Goal: Navigation & Orientation: Find specific page/section

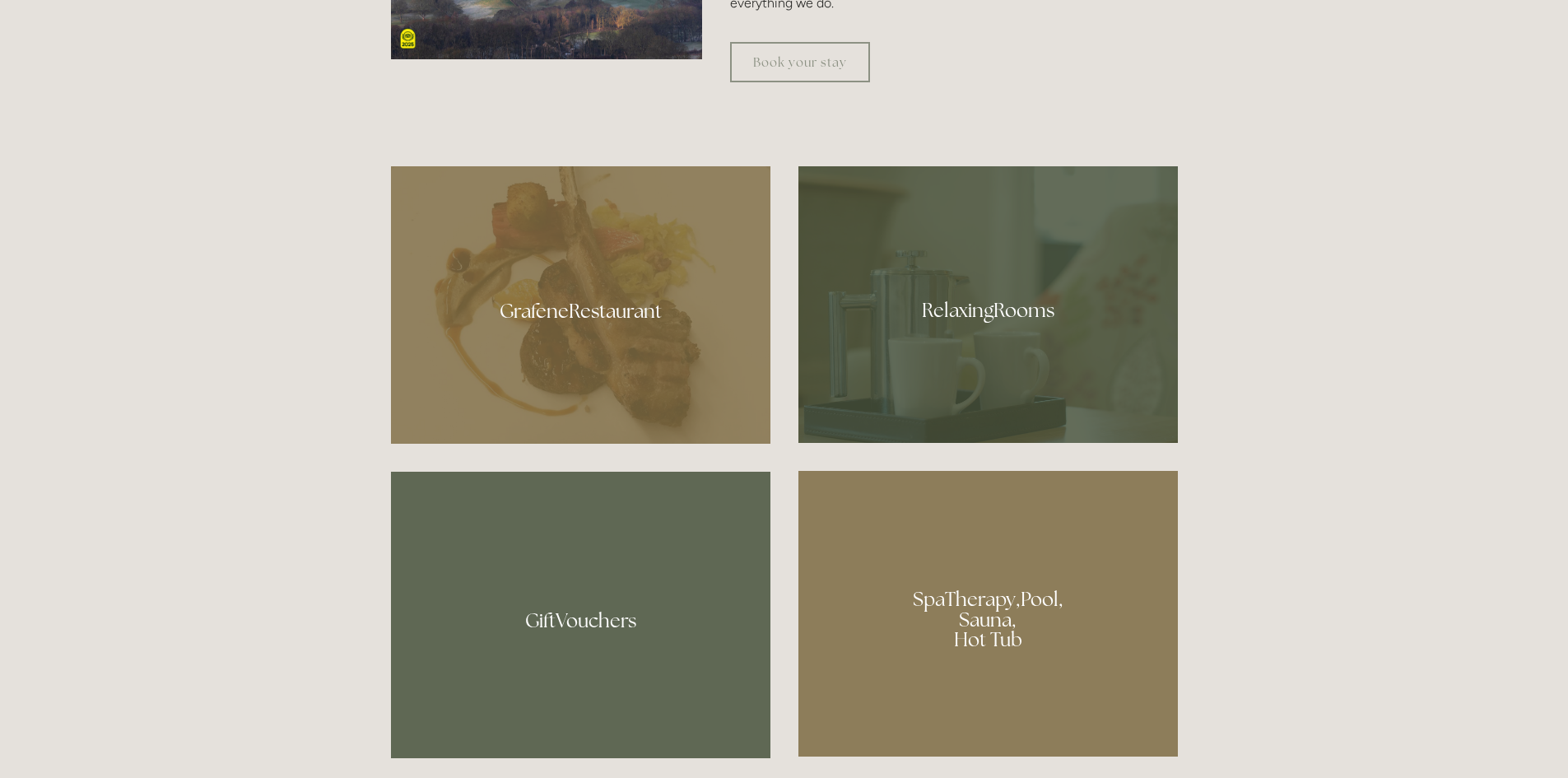
scroll to position [987, 0]
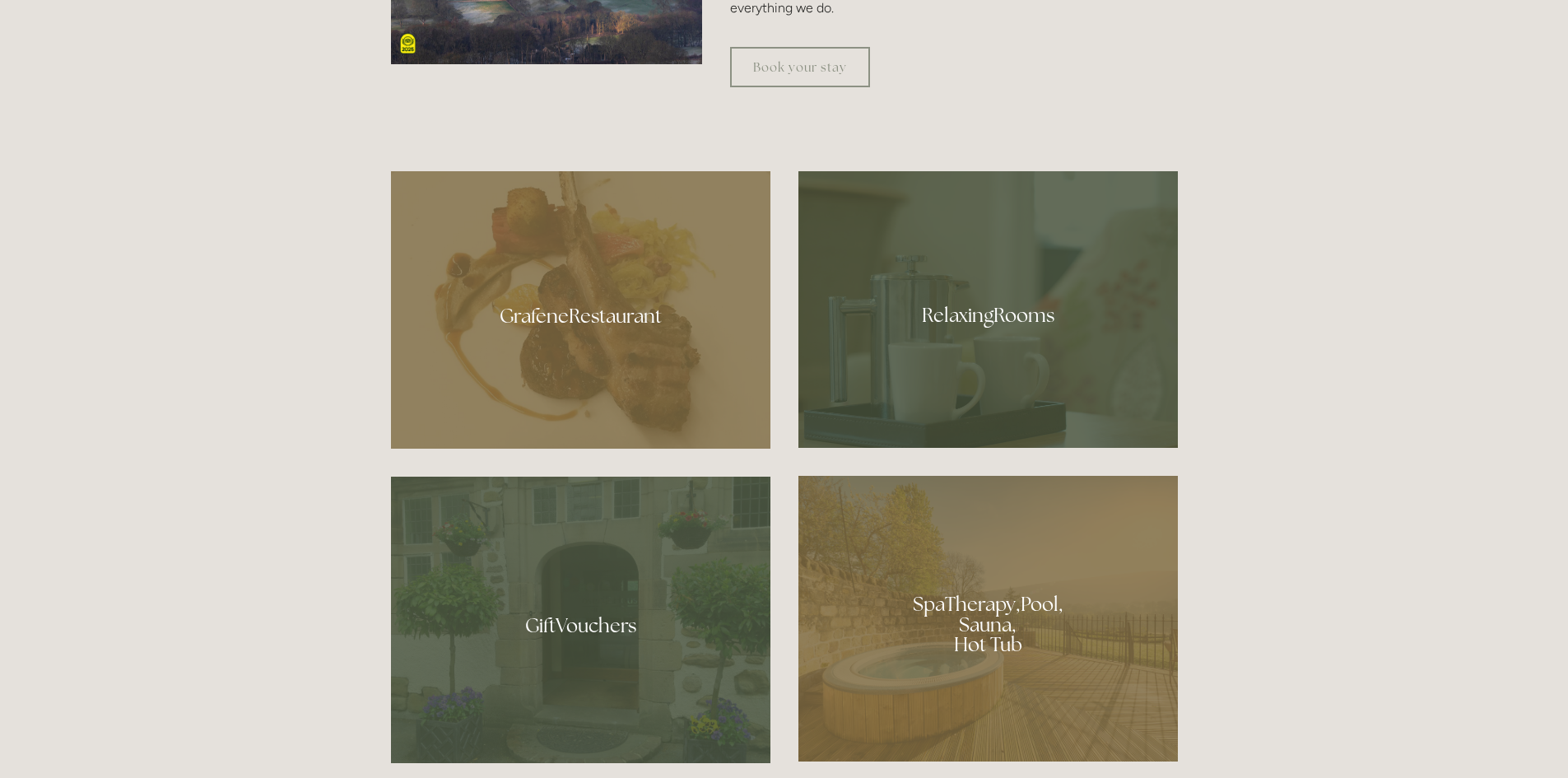
click at [987, 311] on div at bounding box center [988, 310] width 379 height 277
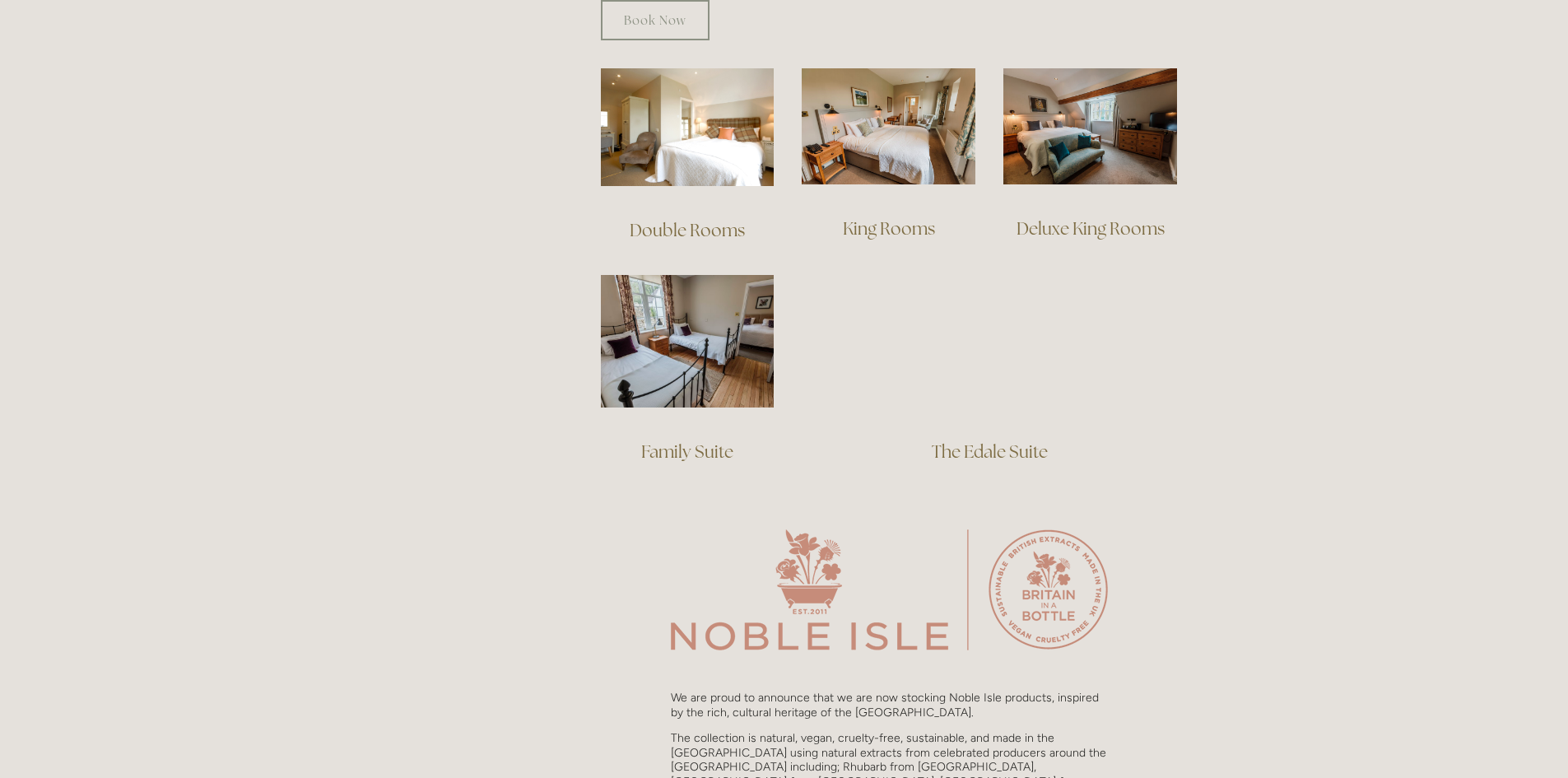
scroll to position [1153, 0]
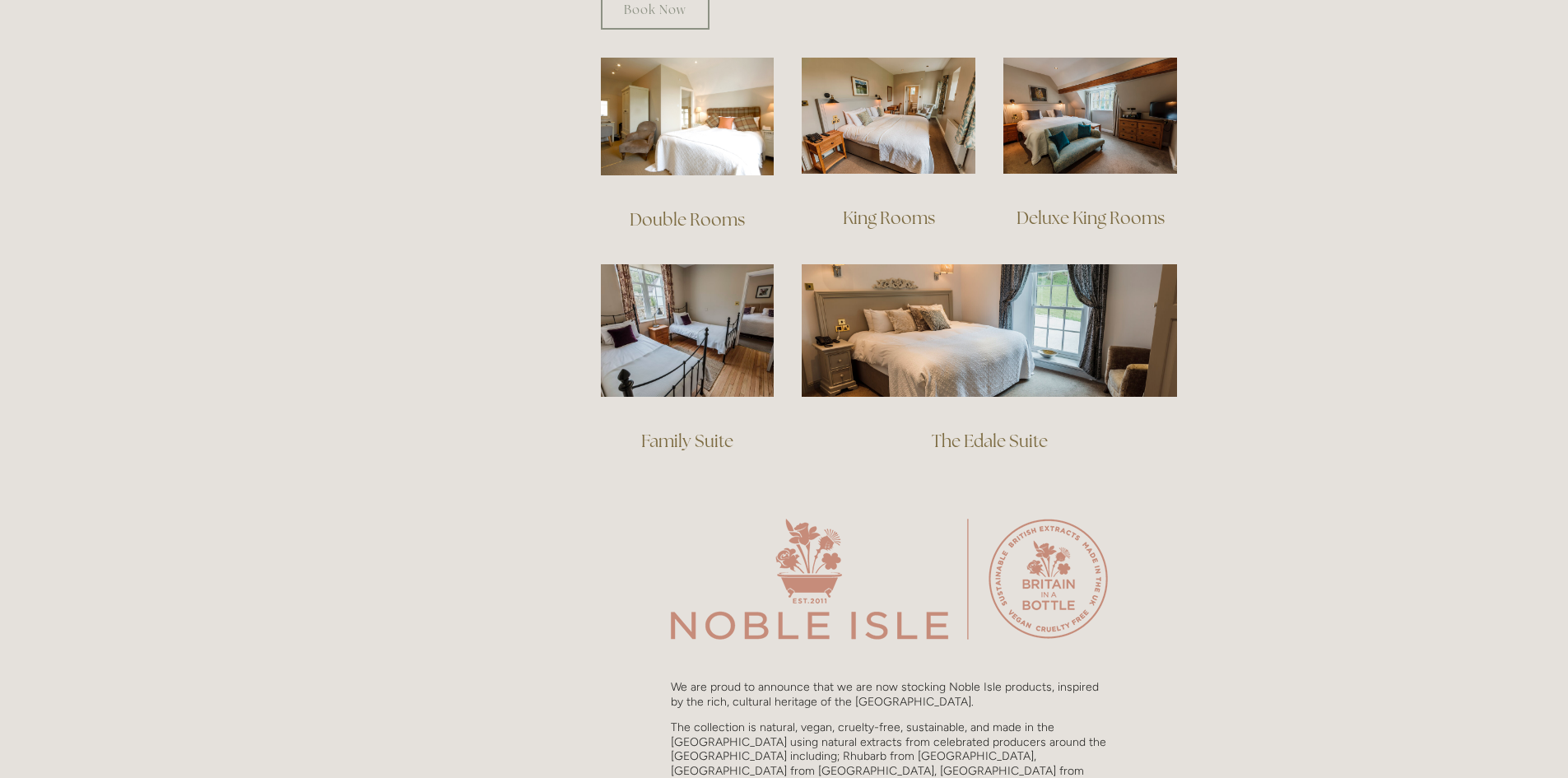
click at [984, 430] on link "The Edale Suite" at bounding box center [990, 441] width 116 height 23
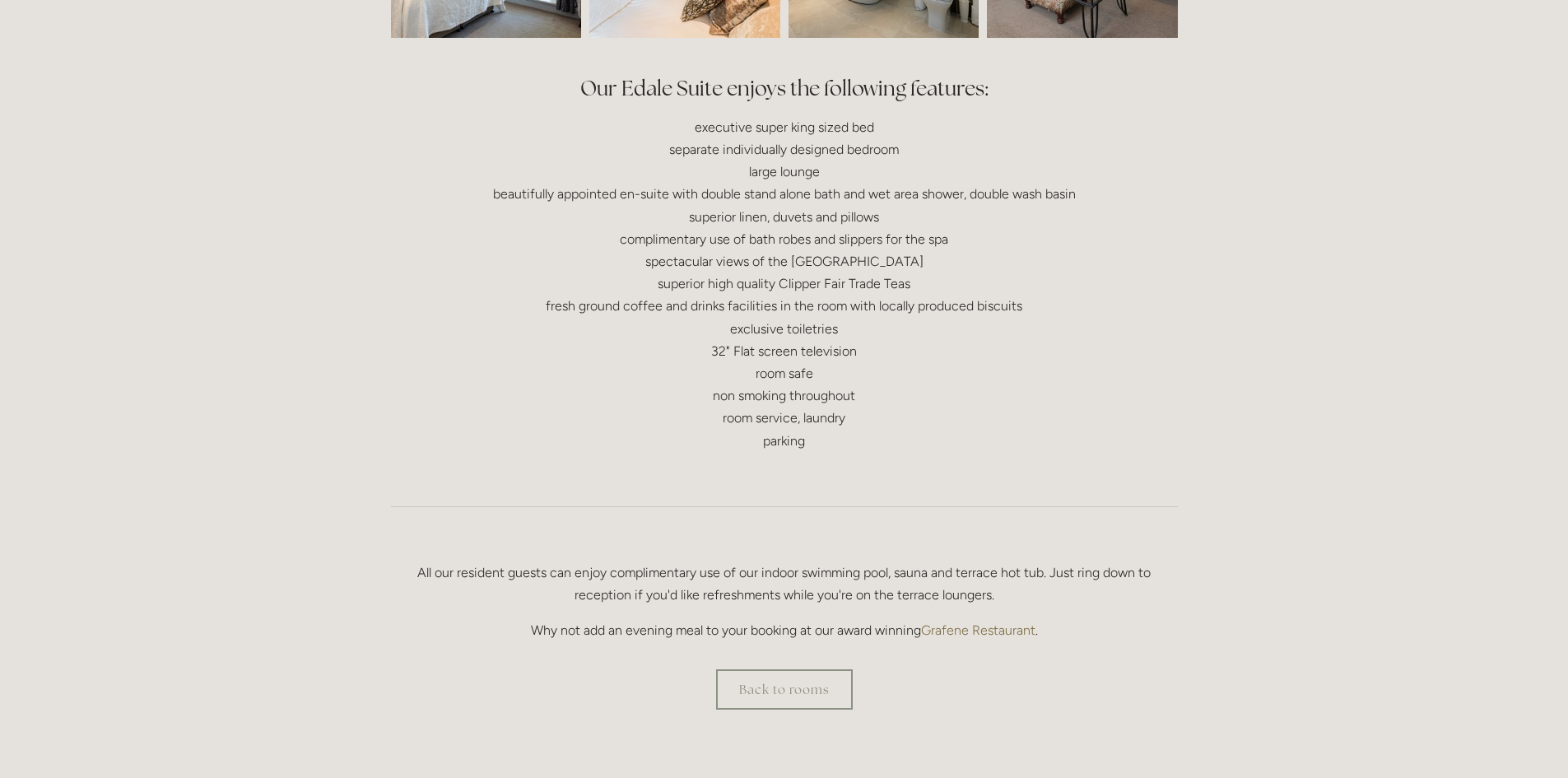
scroll to position [412, 0]
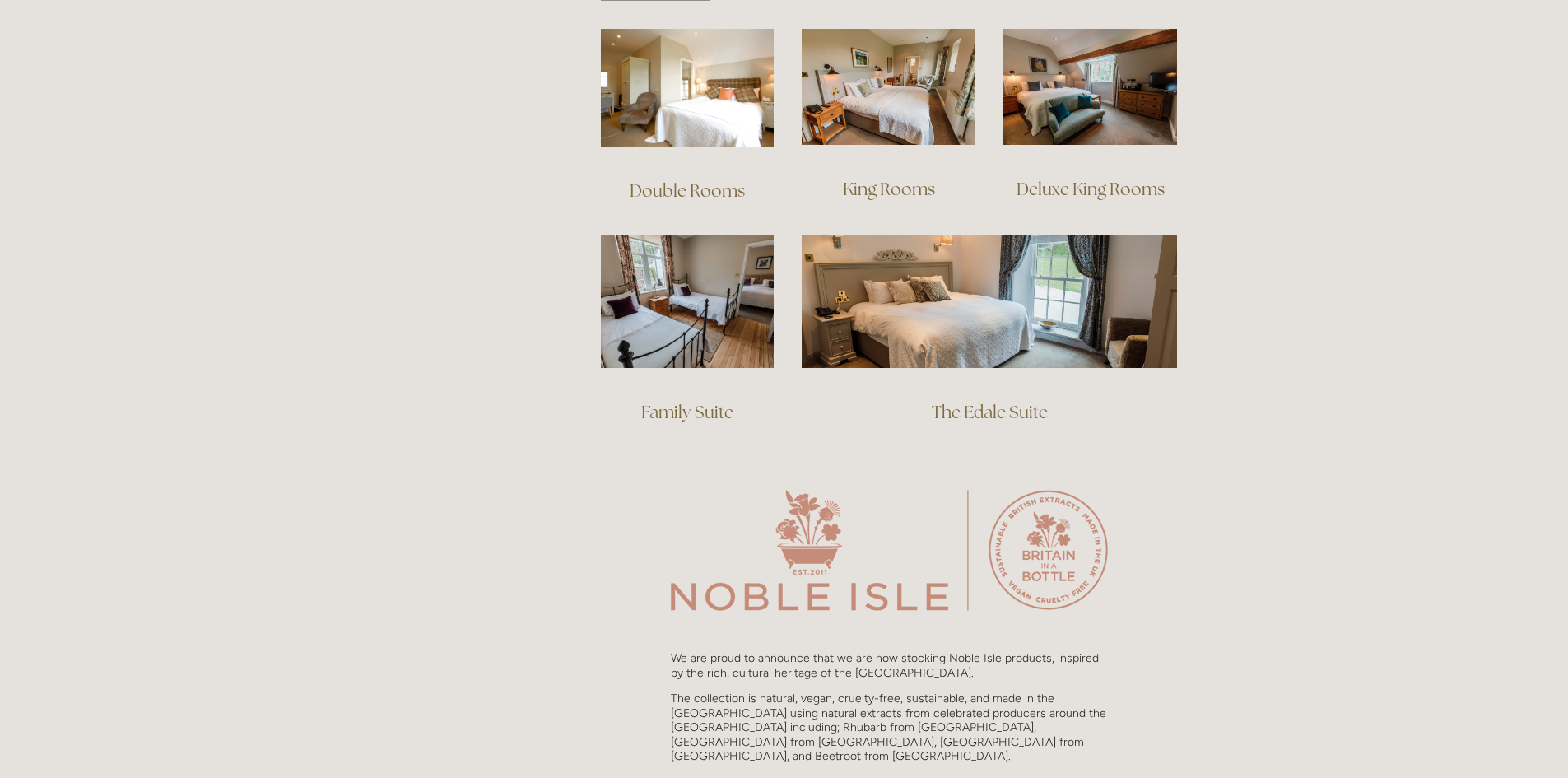
scroll to position [1153, 0]
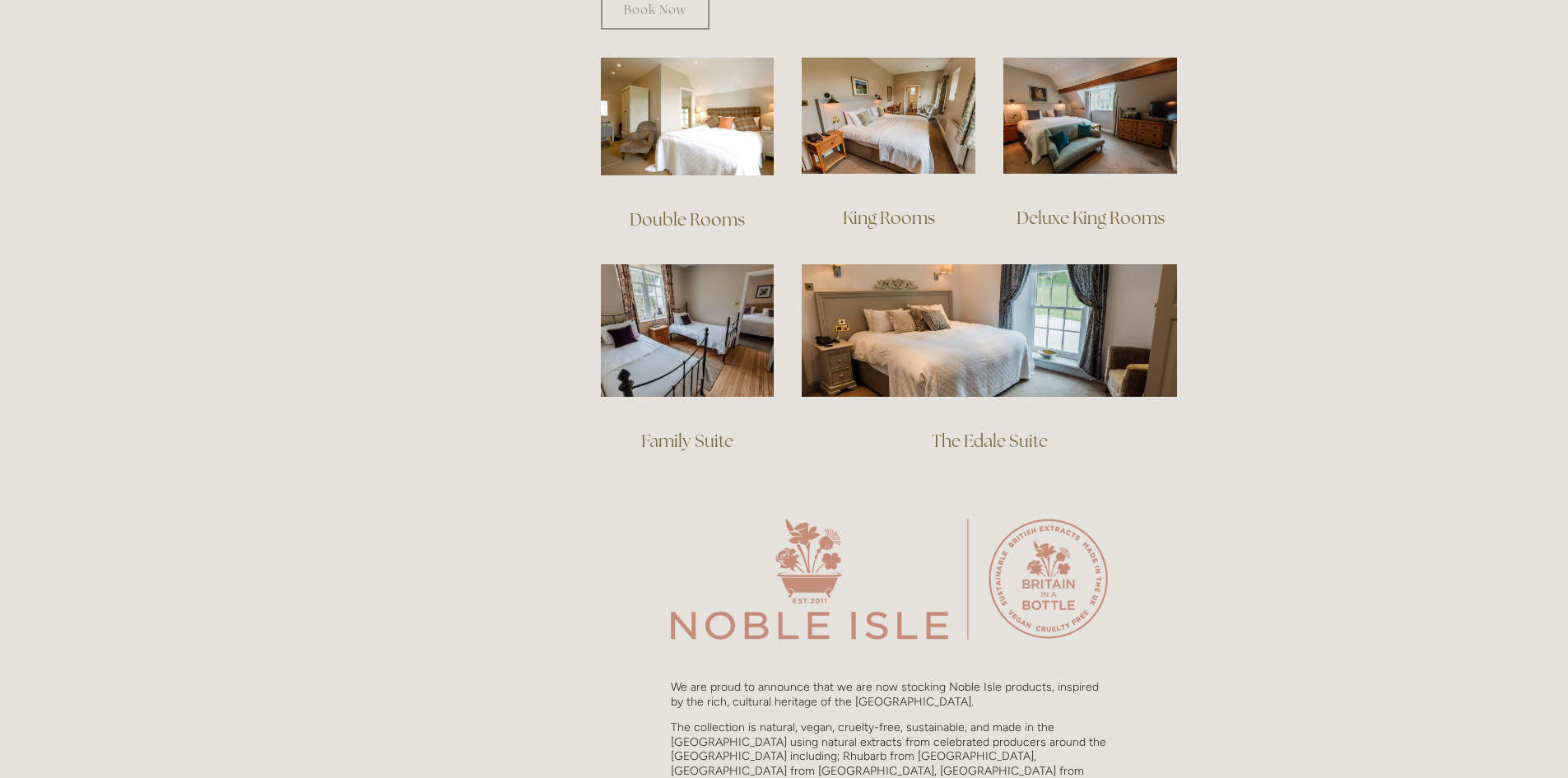
click at [1077, 207] on link "Deluxe King Rooms" at bounding box center [1090, 218] width 148 height 23
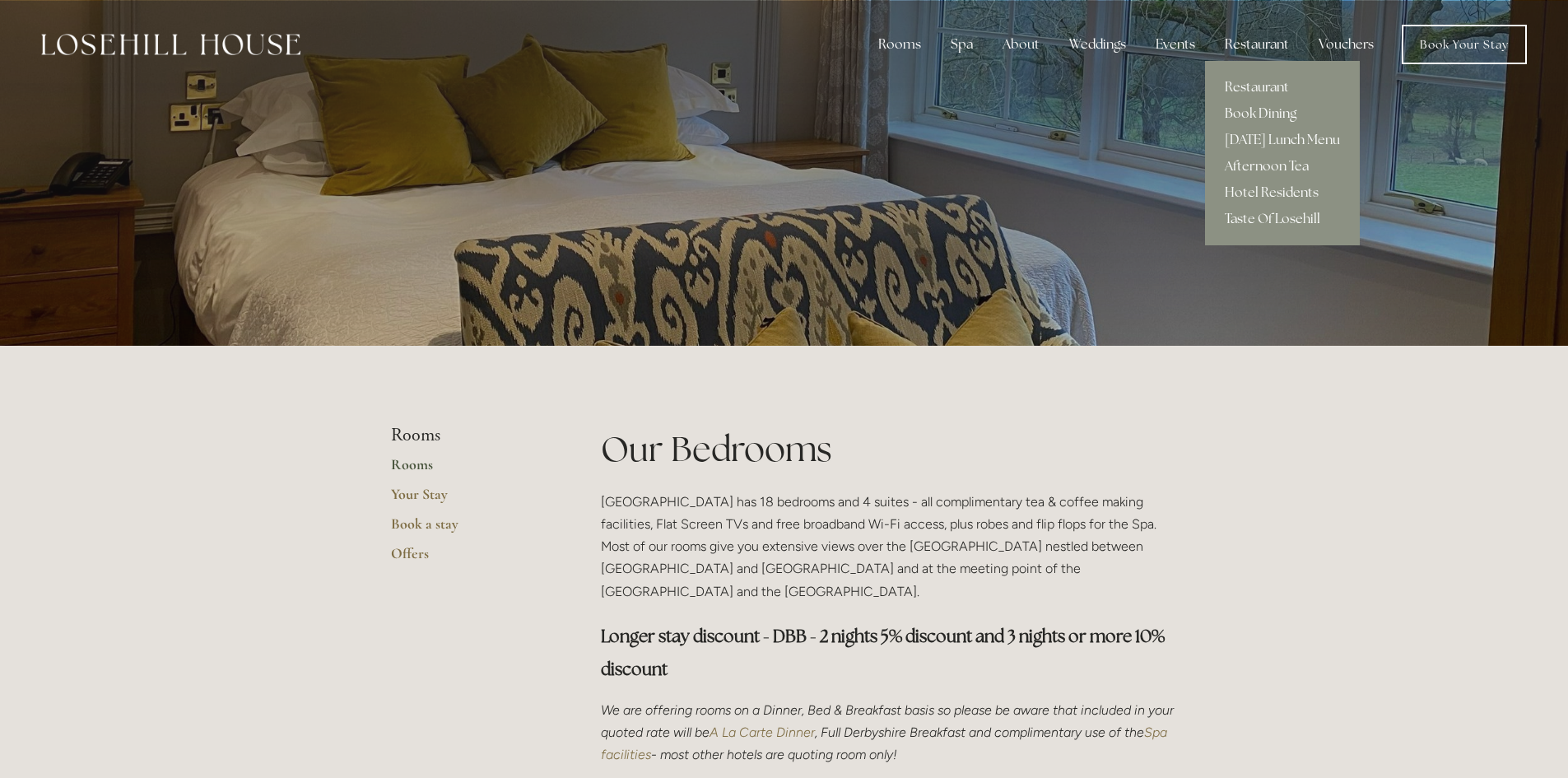
click at [1250, 44] on div "Restaurant" at bounding box center [1256, 44] width 91 height 33
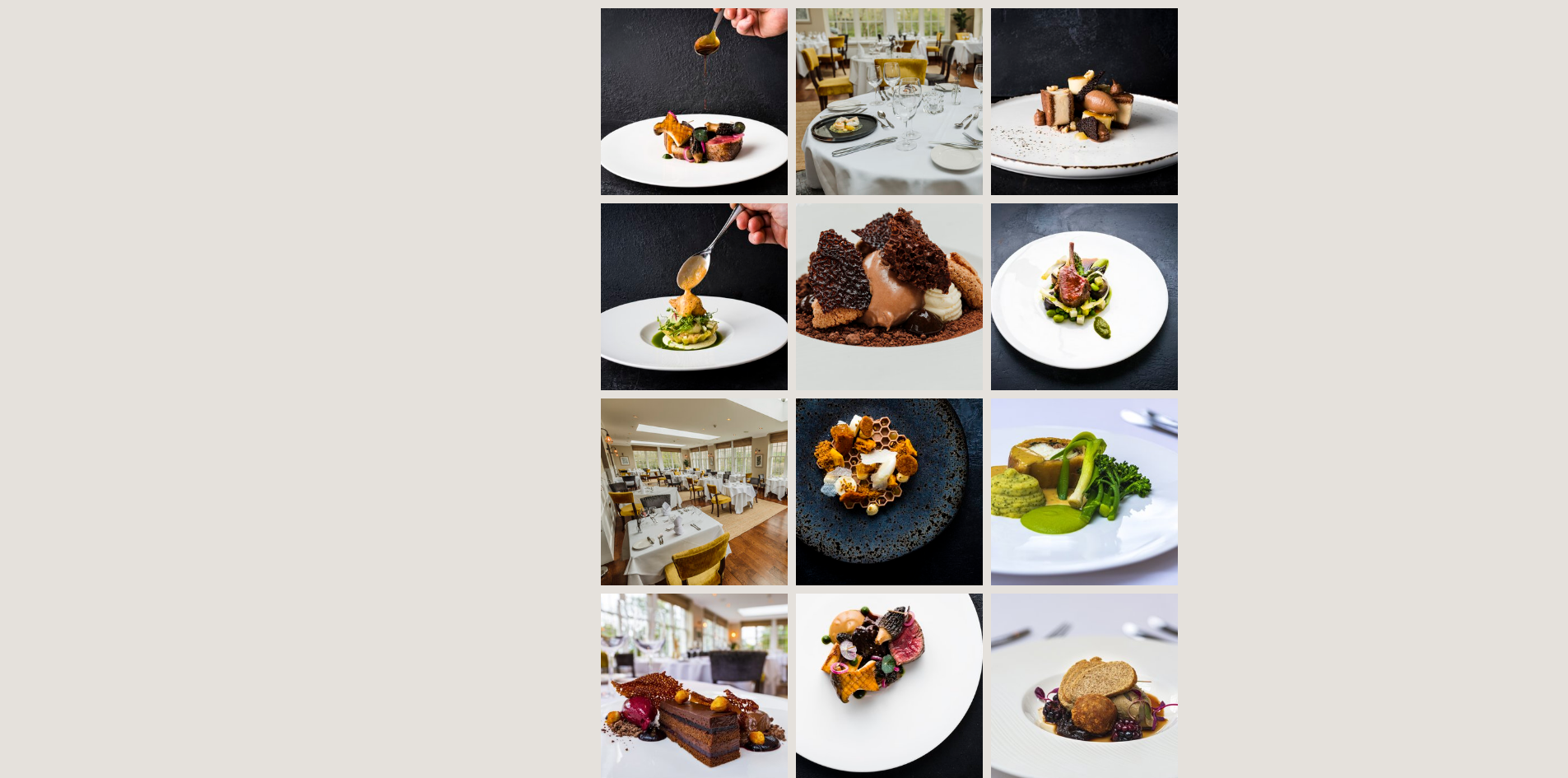
scroll to position [1564, 0]
